Goal: Navigation & Orientation: Find specific page/section

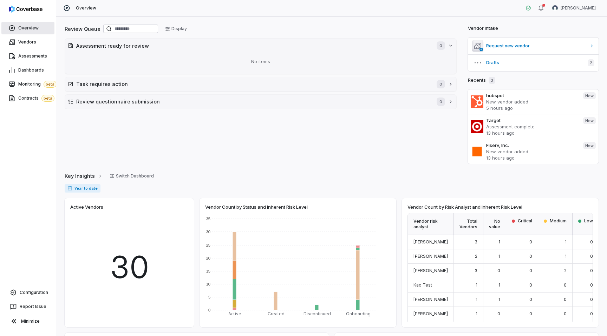
click at [24, 31] on span "Overview" at bounding box center [28, 28] width 20 height 6
click at [21, 30] on span "Overview" at bounding box center [28, 28] width 20 height 6
click at [22, 45] on span "Vendors" at bounding box center [27, 42] width 18 height 6
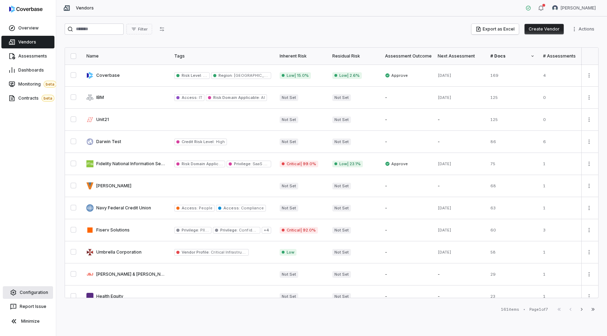
click at [28, 298] on link "Configuration" at bounding box center [28, 292] width 50 height 13
